Goal: Information Seeking & Learning: Learn about a topic

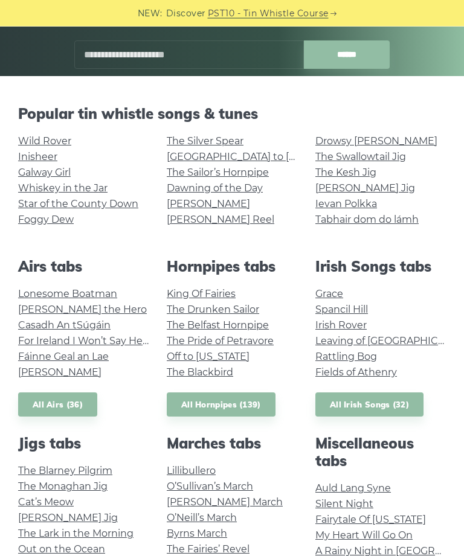
scroll to position [201, 0]
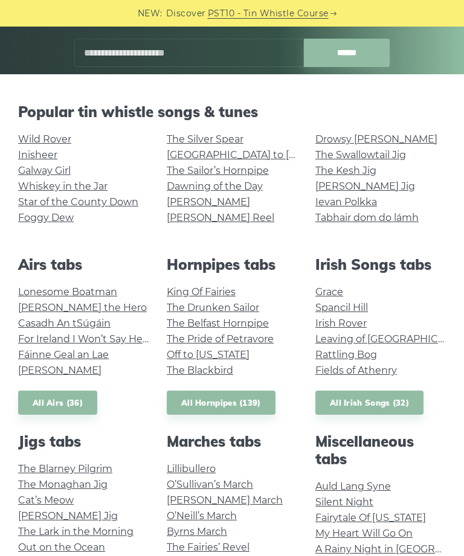
click at [29, 169] on link "Galway Girl" at bounding box center [44, 170] width 53 height 11
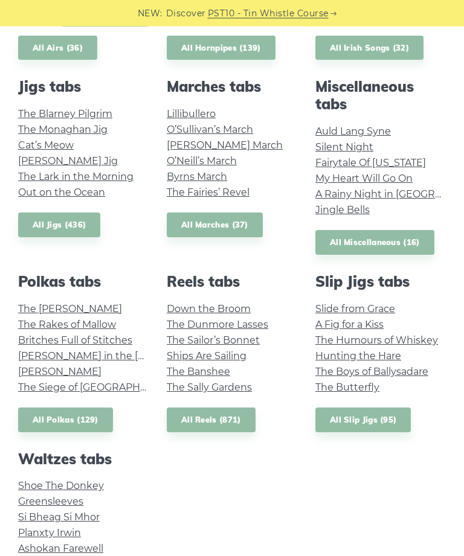
scroll to position [559, 0]
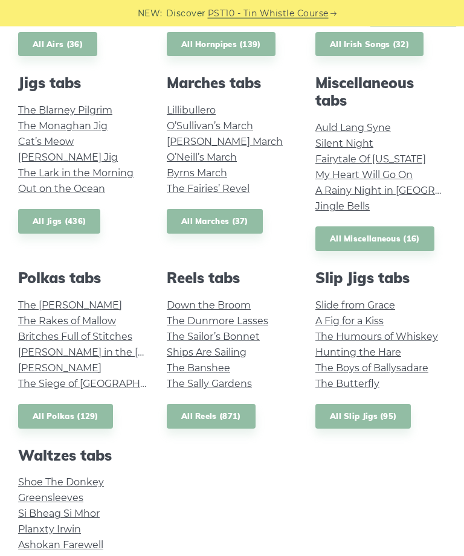
click at [29, 495] on link "Greensleeves" at bounding box center [50, 498] width 65 height 11
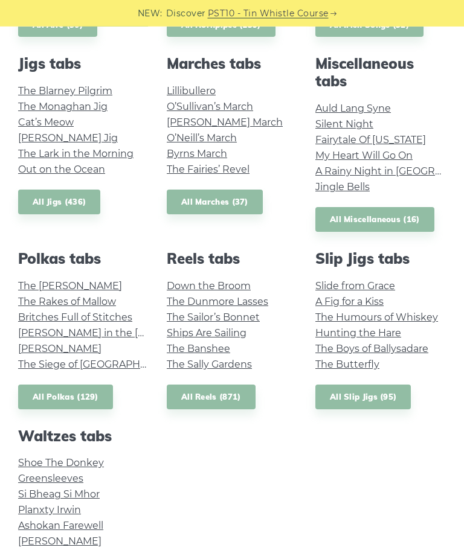
scroll to position [575, 0]
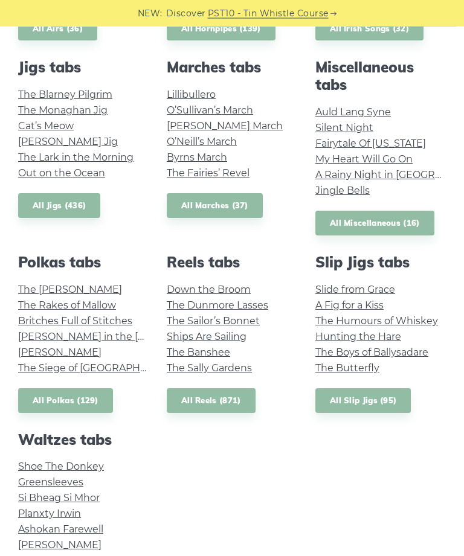
click at [178, 335] on link "Ships Are Sailing" at bounding box center [207, 337] width 80 height 11
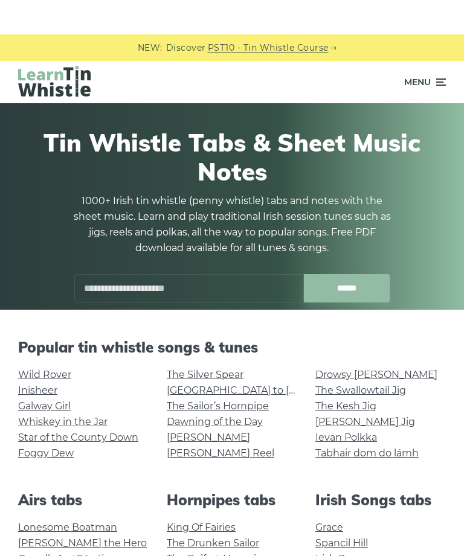
scroll to position [27, 0]
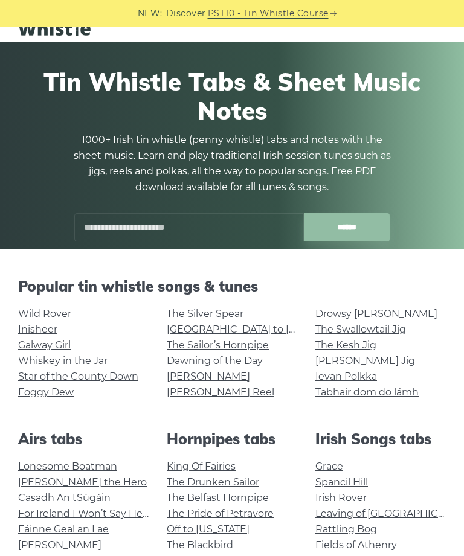
click at [37, 313] on link "Wild Rover" at bounding box center [44, 313] width 53 height 11
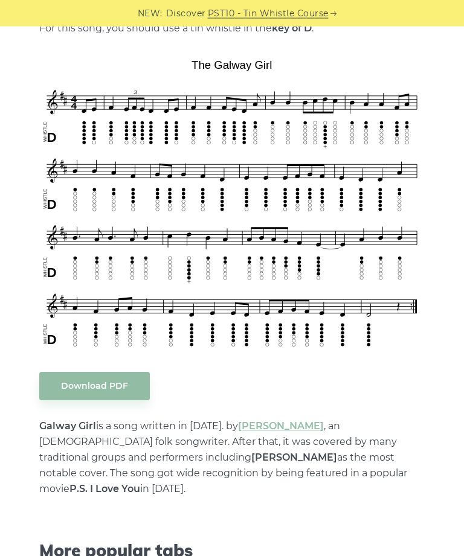
scroll to position [295, 0]
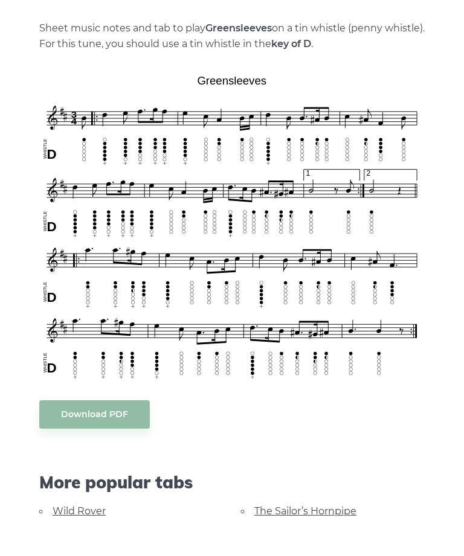
scroll to position [280, 0]
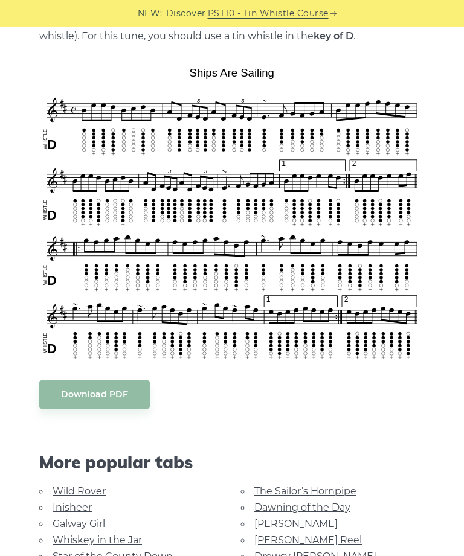
scroll to position [288, 0]
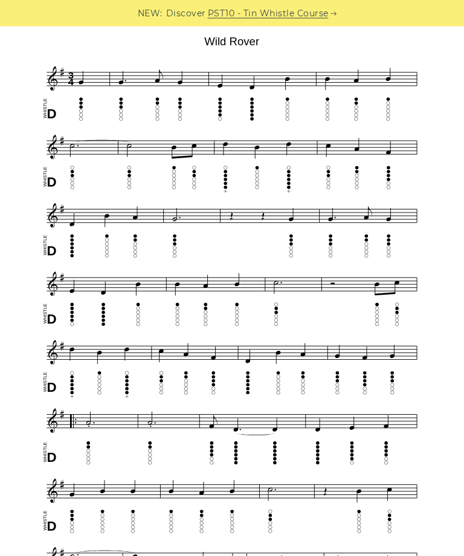
scroll to position [306, 0]
